Goal: Transaction & Acquisition: Purchase product/service

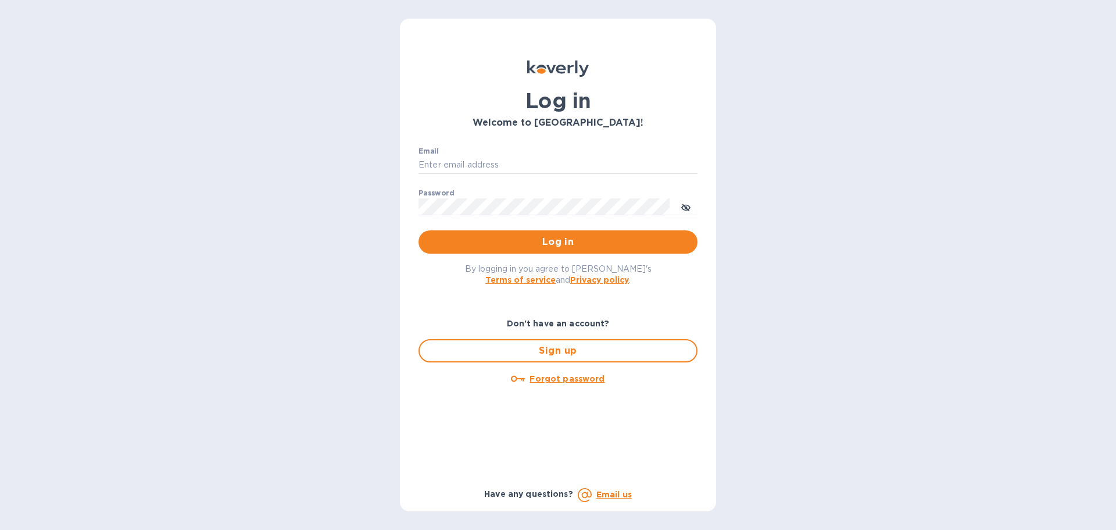
click at [479, 159] on input "Email" at bounding box center [558, 164] width 279 height 17
type input "accounts@customs.direct"
click at [559, 245] on span "Log in" at bounding box center [558, 242] width 260 height 14
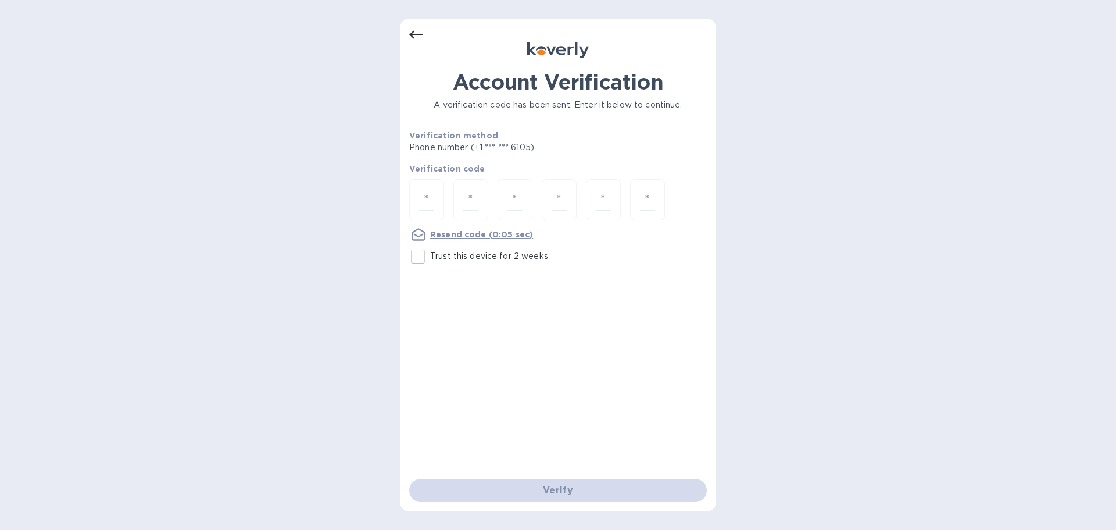
click at [420, 260] on input "Trust this device for 2 weeks" at bounding box center [418, 256] width 24 height 24
checkbox input "true"
click at [428, 199] on input "number" at bounding box center [426, 200] width 15 height 22
type input "4"
type input "2"
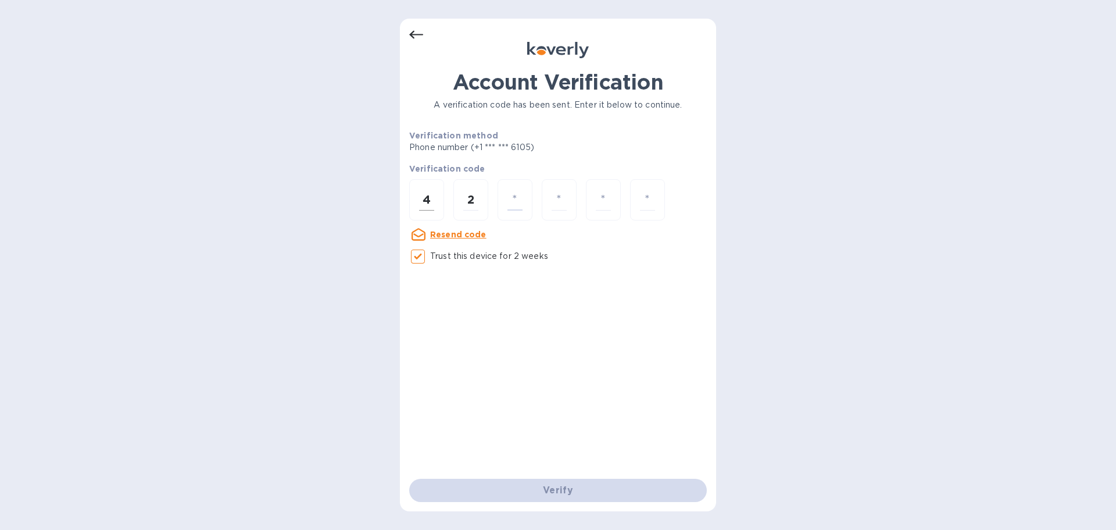
type input "1"
type input "6"
type input "9"
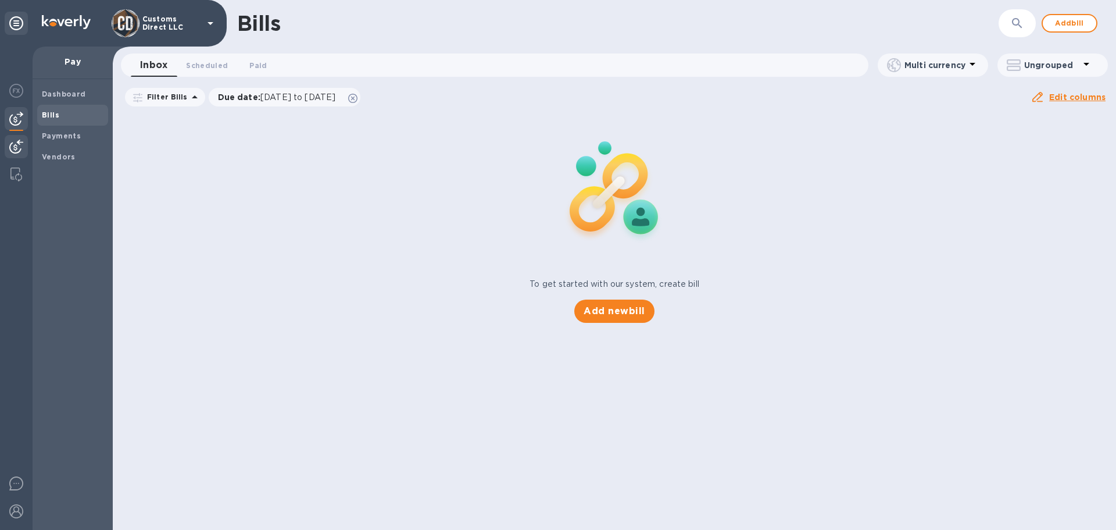
drag, startPoint x: 10, startPoint y: 142, endPoint x: 26, endPoint y: 140, distance: 15.2
click at [10, 142] on img at bounding box center [16, 147] width 14 height 14
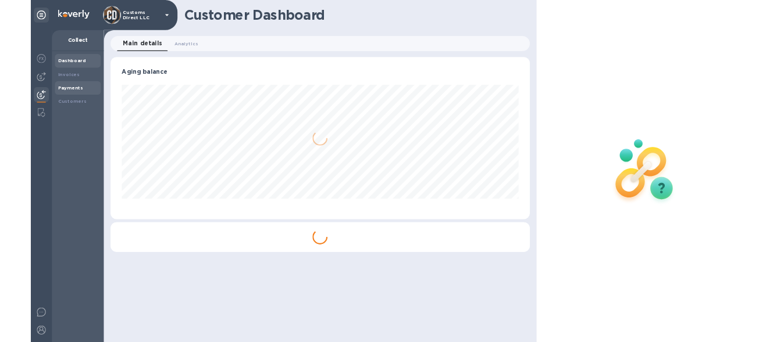
scroll to position [251, 648]
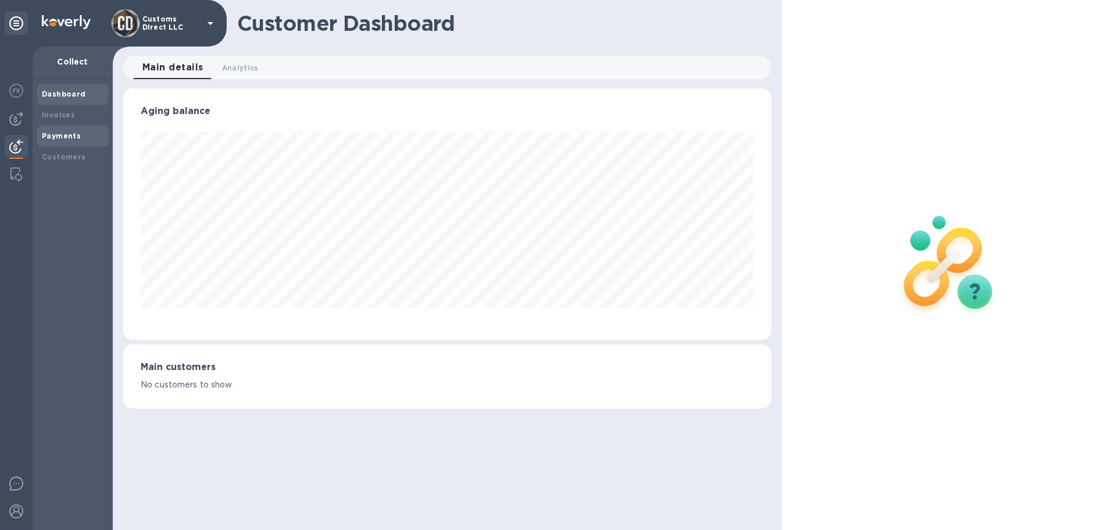
click at [69, 137] on b "Payments" at bounding box center [61, 135] width 39 height 9
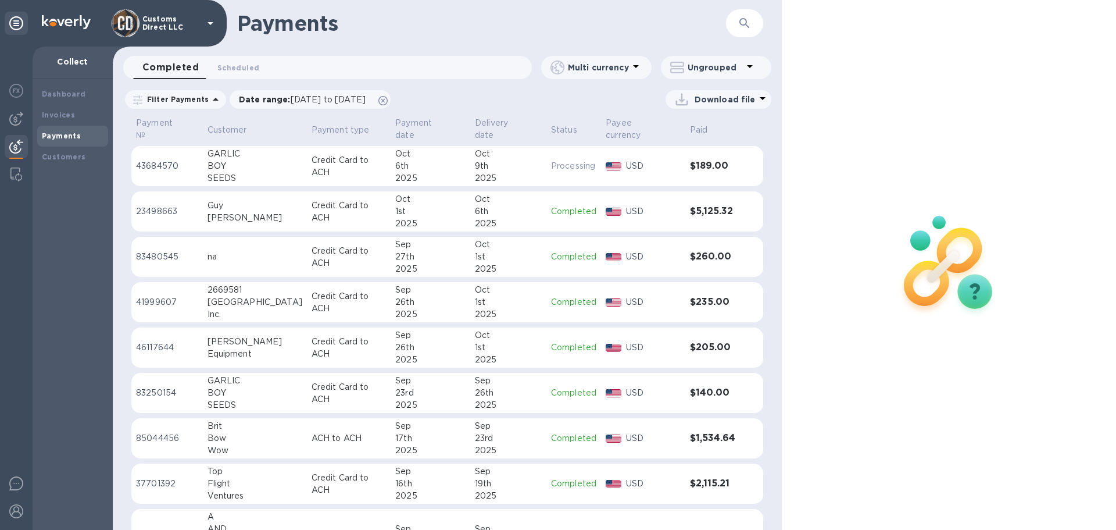
click at [330, 156] on p "Credit Card to ACH" at bounding box center [349, 166] width 74 height 24
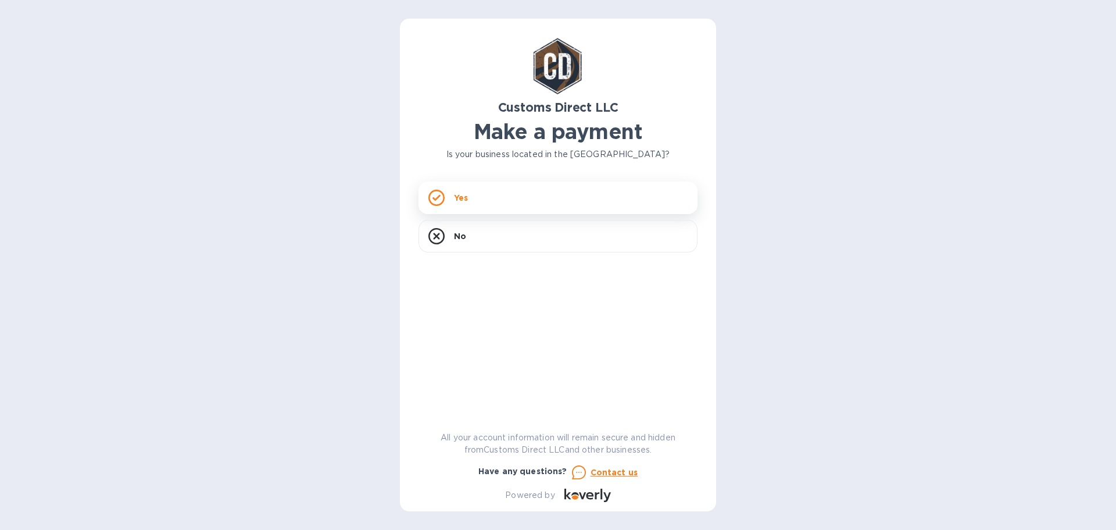
click at [482, 201] on div "Yes" at bounding box center [558, 197] width 279 height 33
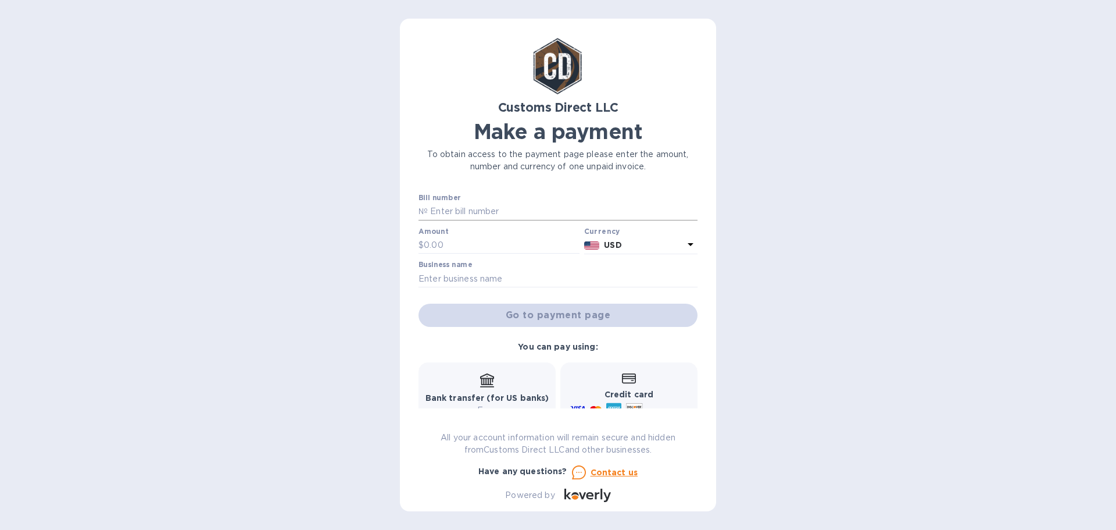
click at [448, 209] on input "text" at bounding box center [563, 211] width 270 height 17
type input "B00056596"
type input "189"
click at [461, 282] on input "text" at bounding box center [558, 278] width 279 height 17
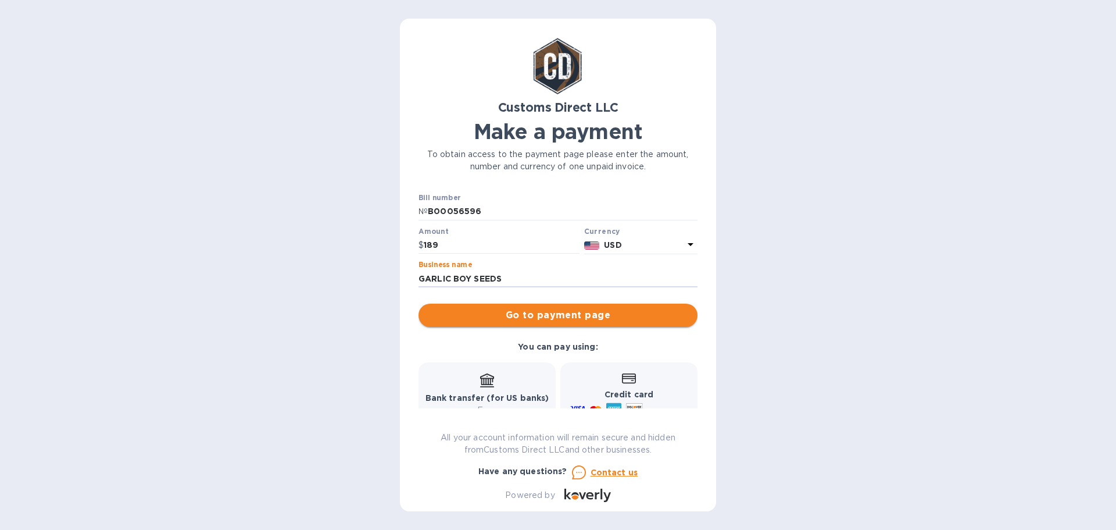
type input "GARLIC BOY SEEDS"
click at [522, 317] on span "Go to payment page" at bounding box center [558, 315] width 260 height 14
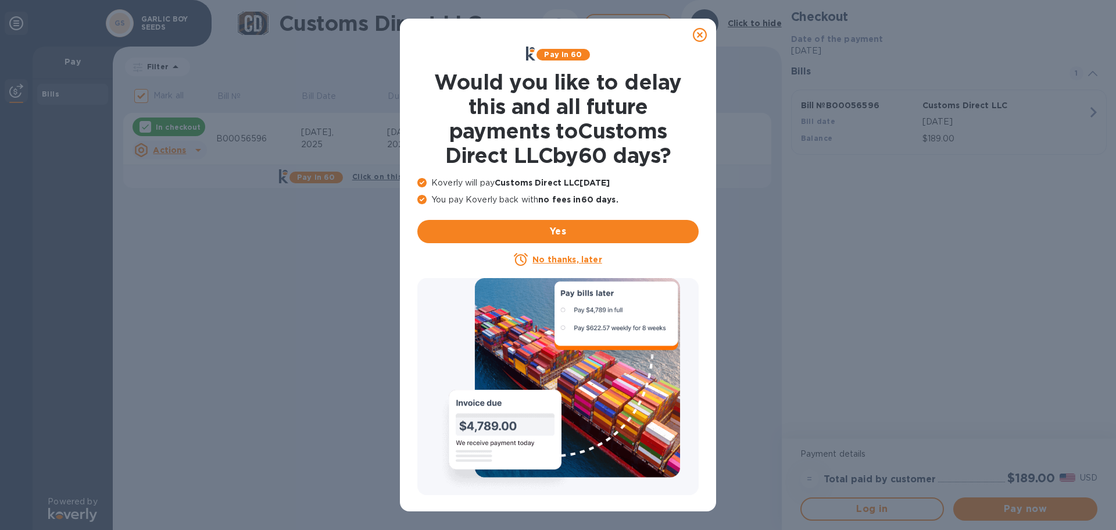
click at [700, 35] on icon at bounding box center [700, 35] width 14 height 14
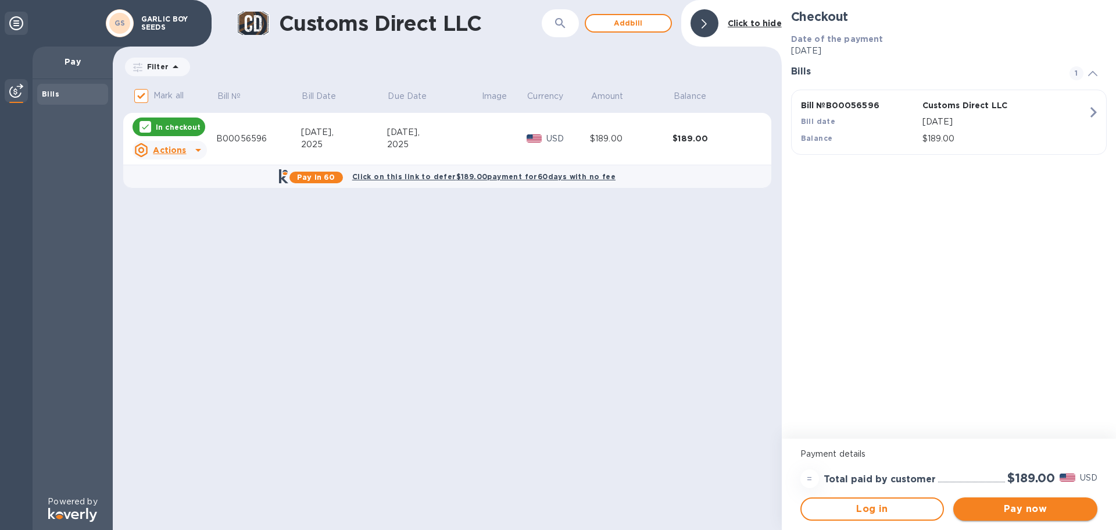
click at [1030, 509] on span "Pay now" at bounding box center [1026, 509] width 126 height 14
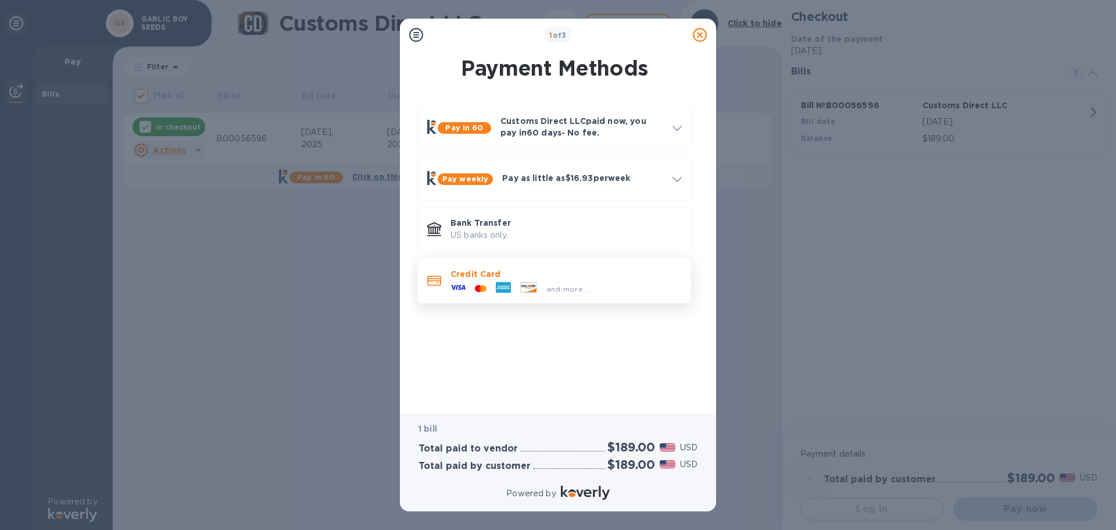
click at [532, 277] on p "Credit Card" at bounding box center [565, 274] width 231 height 12
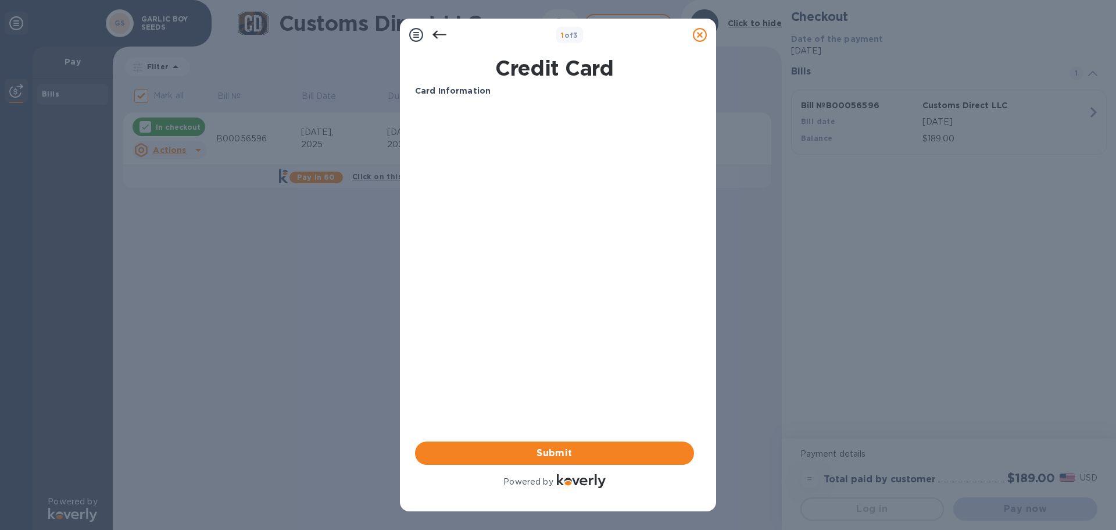
click at [908, 260] on div "1 of 3 Credit Card Card Information Your browser does not support iframes Submi…" at bounding box center [558, 265] width 1116 height 530
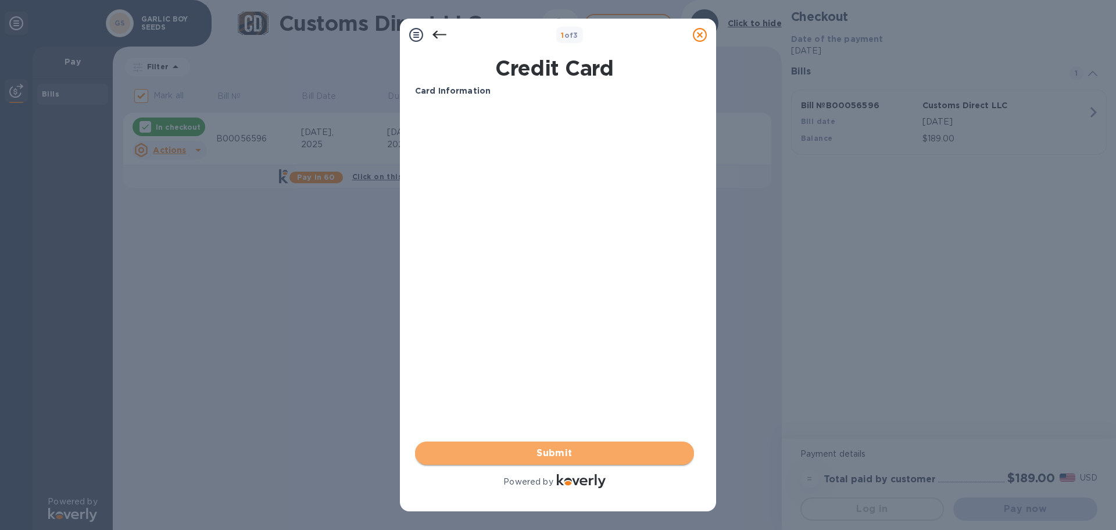
click at [541, 449] on span "Submit" at bounding box center [554, 453] width 260 height 14
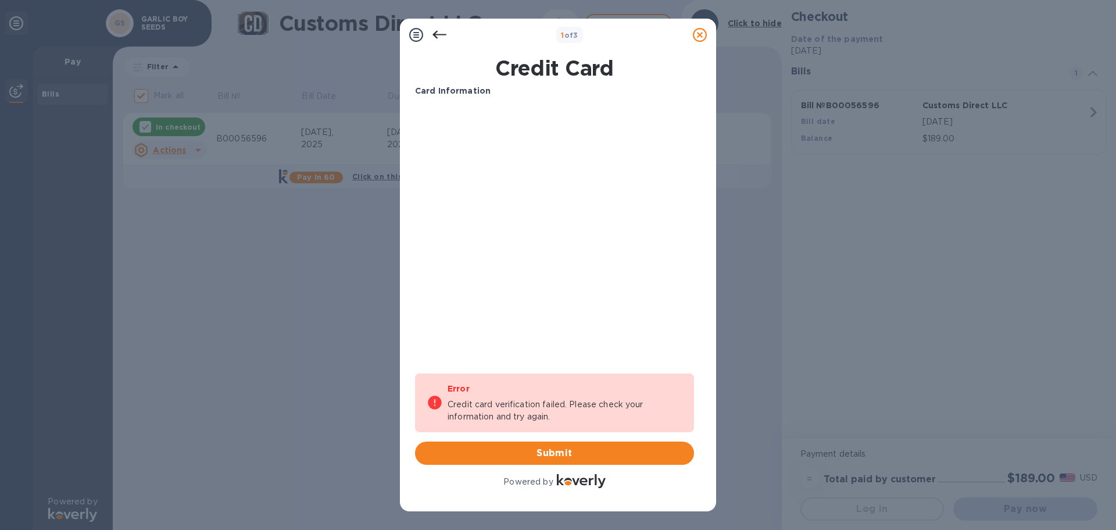
click at [435, 31] on icon at bounding box center [439, 35] width 14 height 14
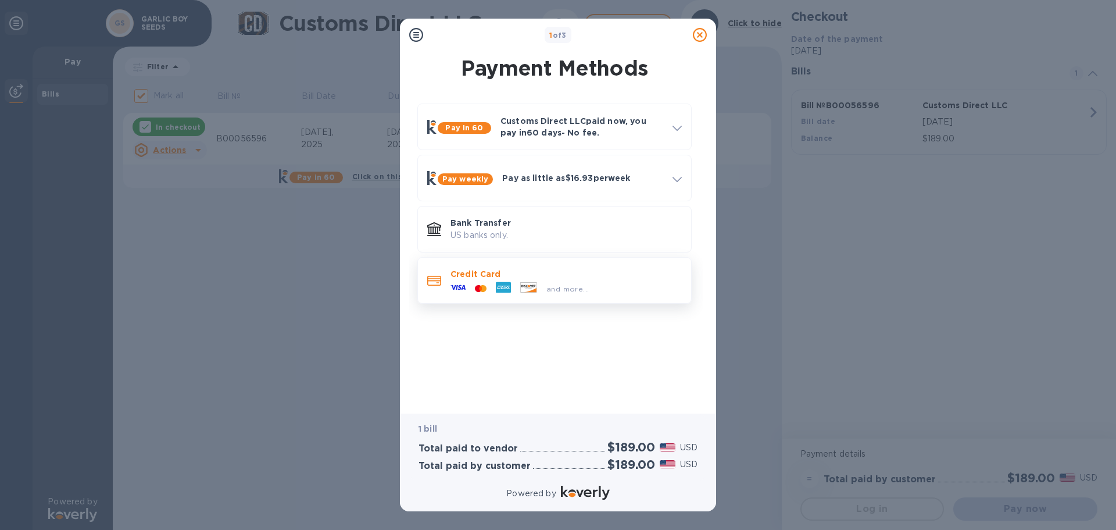
click at [500, 277] on p "Credit Card" at bounding box center [565, 274] width 231 height 12
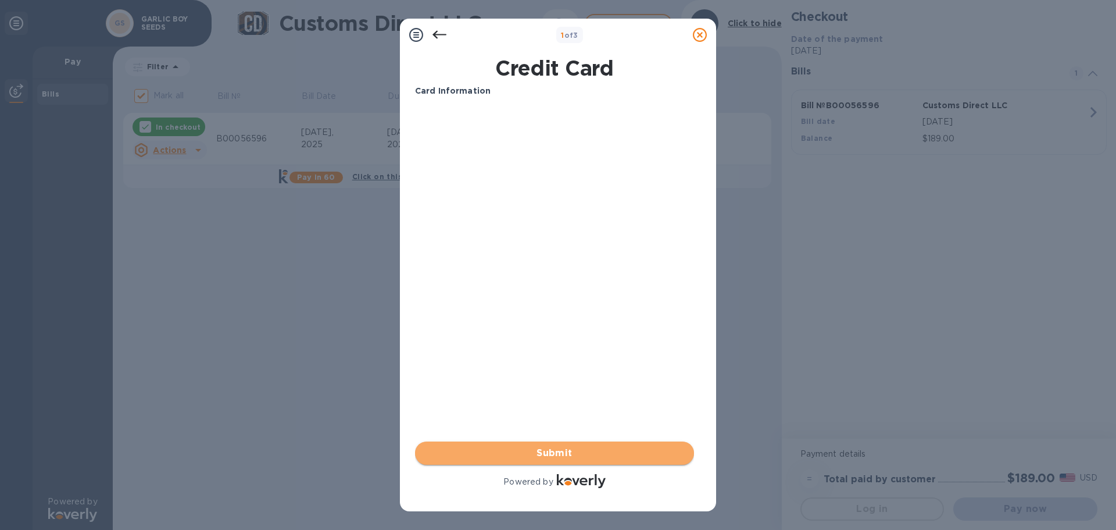
click at [560, 453] on span "Submit" at bounding box center [554, 453] width 260 height 14
